Goal: Use online tool/utility: Utilize a website feature to perform a specific function

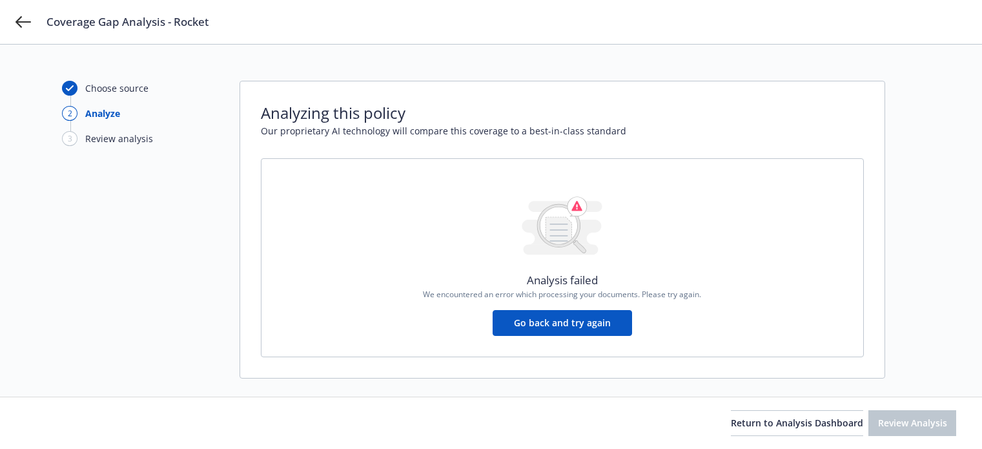
scroll to position [17, 0]
